Goal: Task Accomplishment & Management: Complete application form

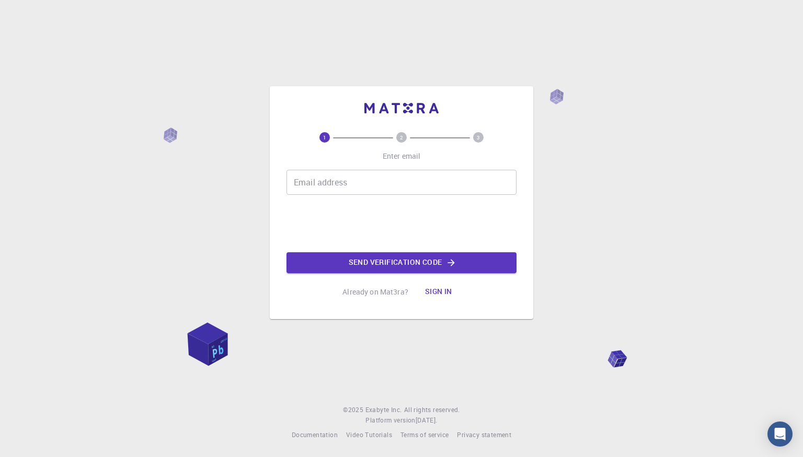
click at [371, 186] on input "Email address" at bounding box center [402, 182] width 230 height 25
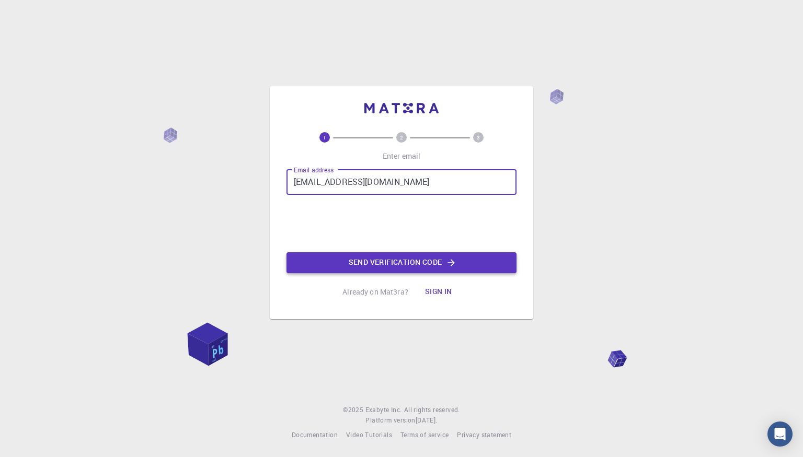
type input "[EMAIL_ADDRESS][DOMAIN_NAME]"
click at [375, 257] on button "Send verification code" at bounding box center [402, 263] width 230 height 21
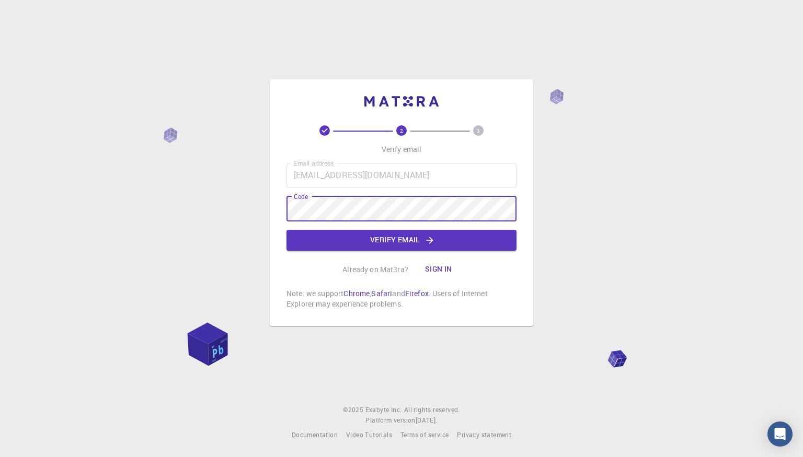
click at [420, 245] on button "Verify email" at bounding box center [402, 240] width 230 height 21
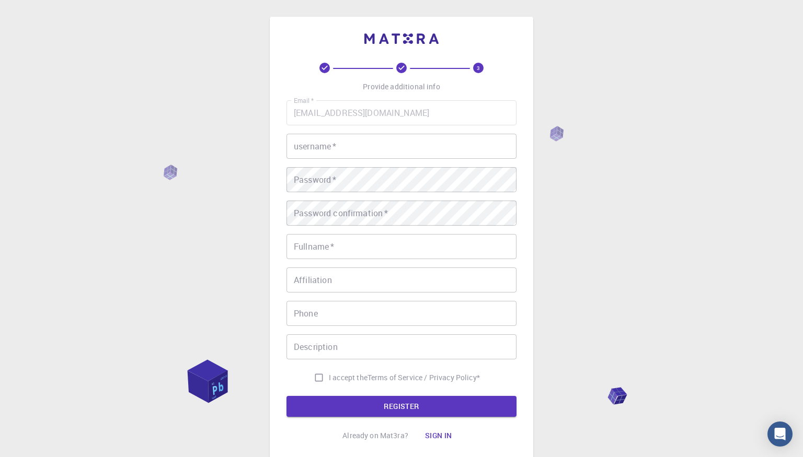
click at [410, 144] on input "username   *" at bounding box center [402, 146] width 230 height 25
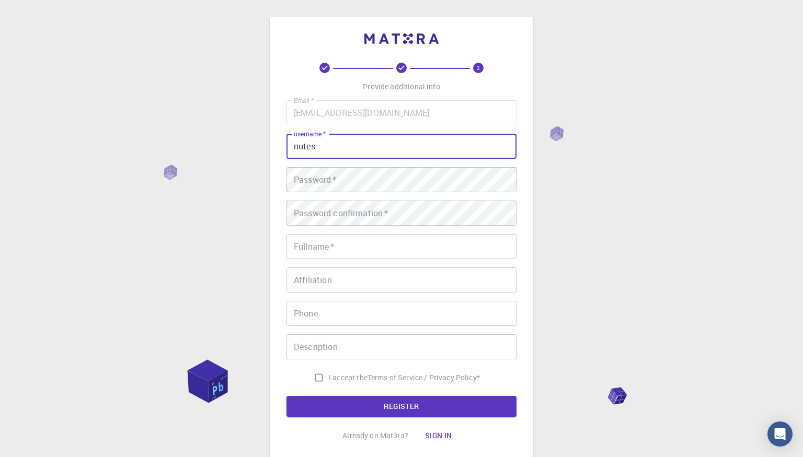
type input "nutes"
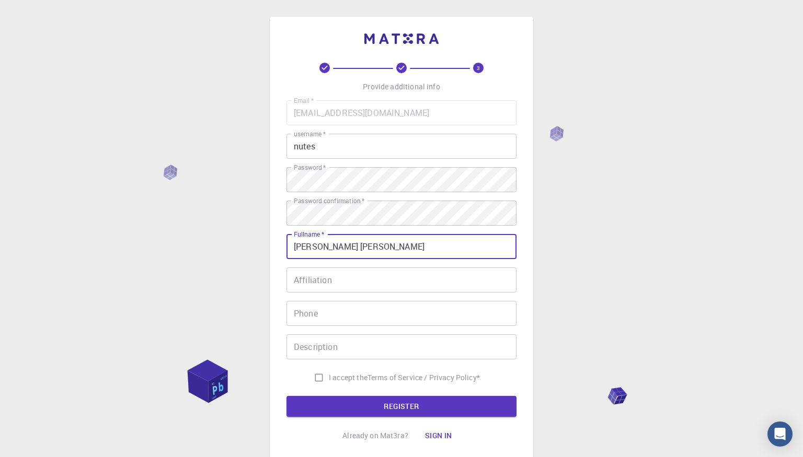
type input "[PERSON_NAME] [PERSON_NAME]"
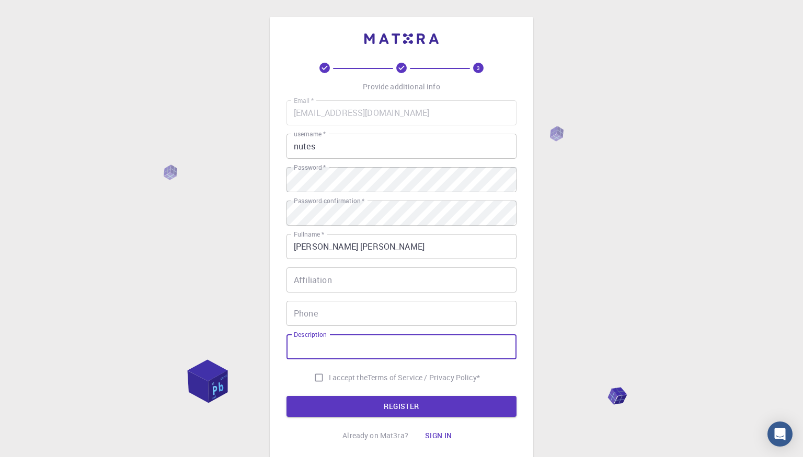
click at [318, 374] on input "I accept the Terms of Service / Privacy Policy *" at bounding box center [319, 378] width 20 height 20
checkbox input "true"
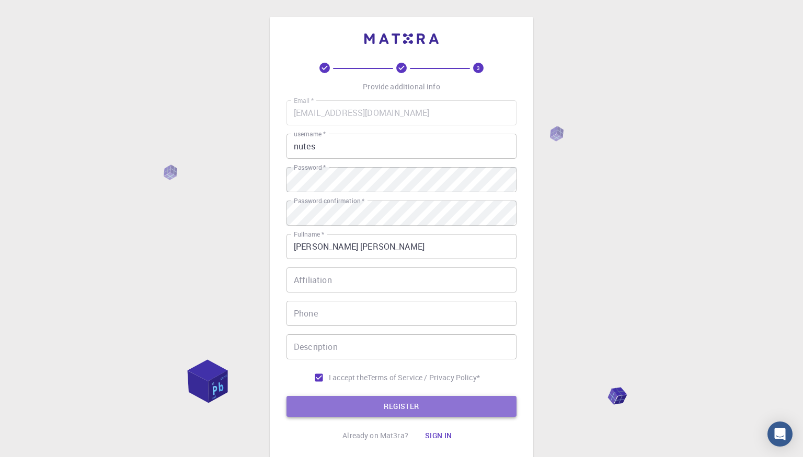
click at [345, 400] on button "REGISTER" at bounding box center [402, 406] width 230 height 21
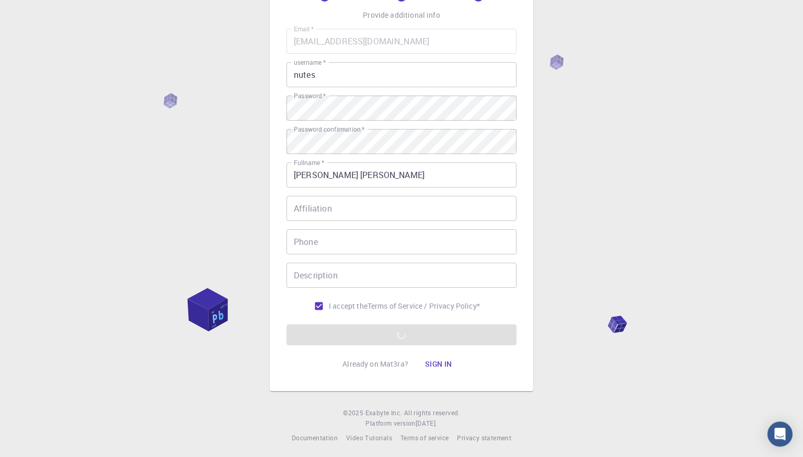
scroll to position [74, 0]
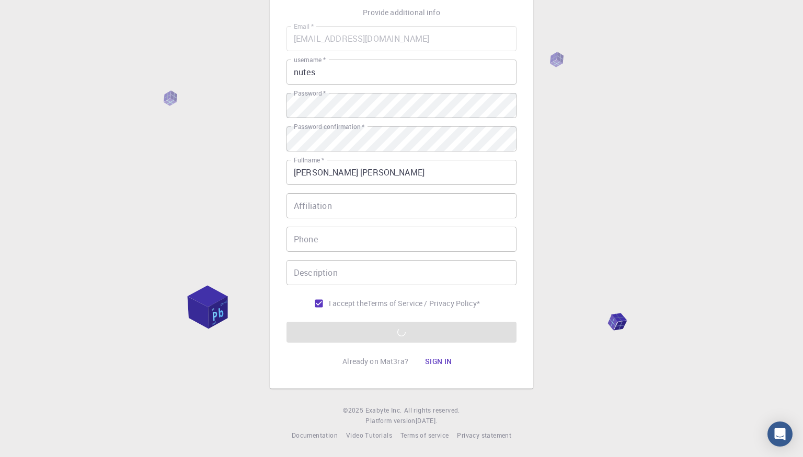
click at [429, 338] on form "Email   * [EMAIL_ADDRESS][DOMAIN_NAME] Email   * username   * nutes username   …" at bounding box center [402, 184] width 230 height 317
